Goal: Task Accomplishment & Management: Use online tool/utility

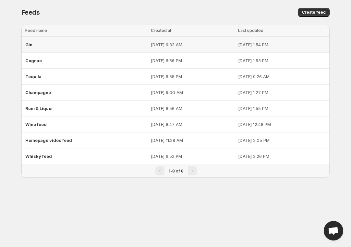
click at [42, 47] on div "Gin" at bounding box center [86, 45] width 122 height 12
click at [38, 45] on div "Gin" at bounding box center [86, 45] width 122 height 12
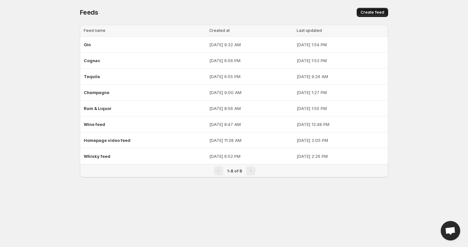
click at [369, 10] on span "Create feed" at bounding box center [373, 12] width 24 height 5
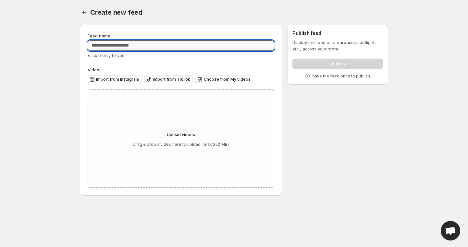
click at [264, 45] on input "Feed name" at bounding box center [181, 45] width 187 height 10
type input "****"
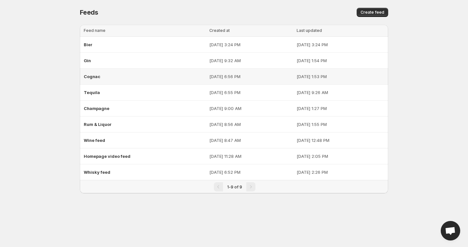
click at [96, 81] on div "Cognac" at bounding box center [145, 76] width 122 height 12
